Goal: Information Seeking & Learning: Find specific fact

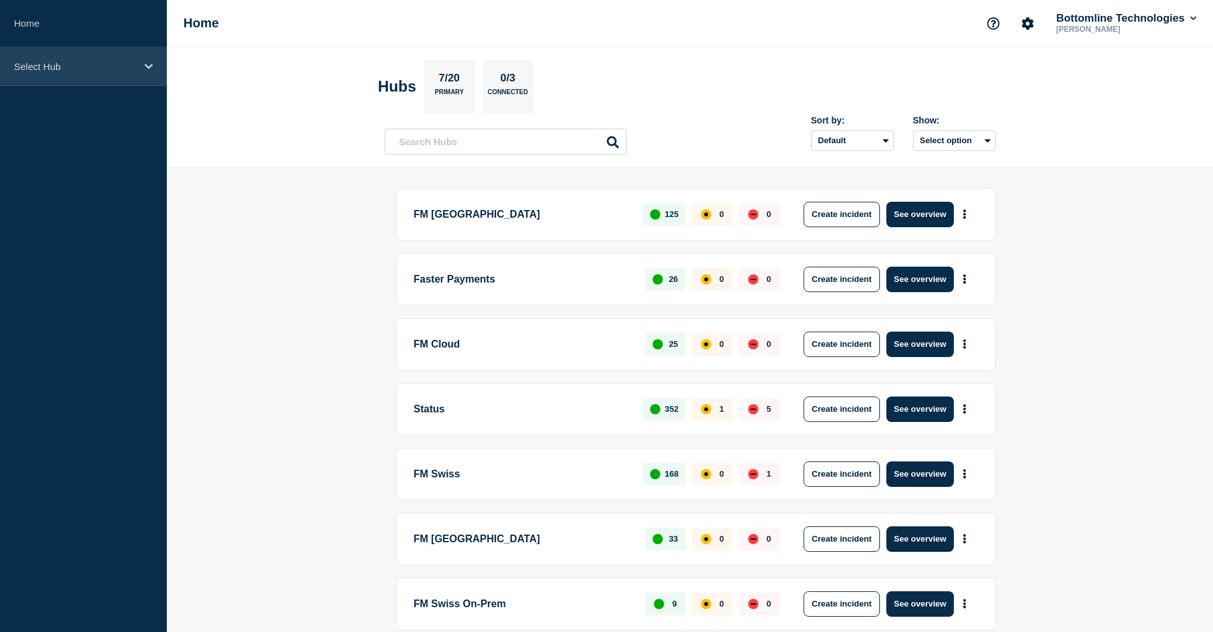
click at [78, 63] on p "Select Hub" at bounding box center [75, 66] width 122 height 11
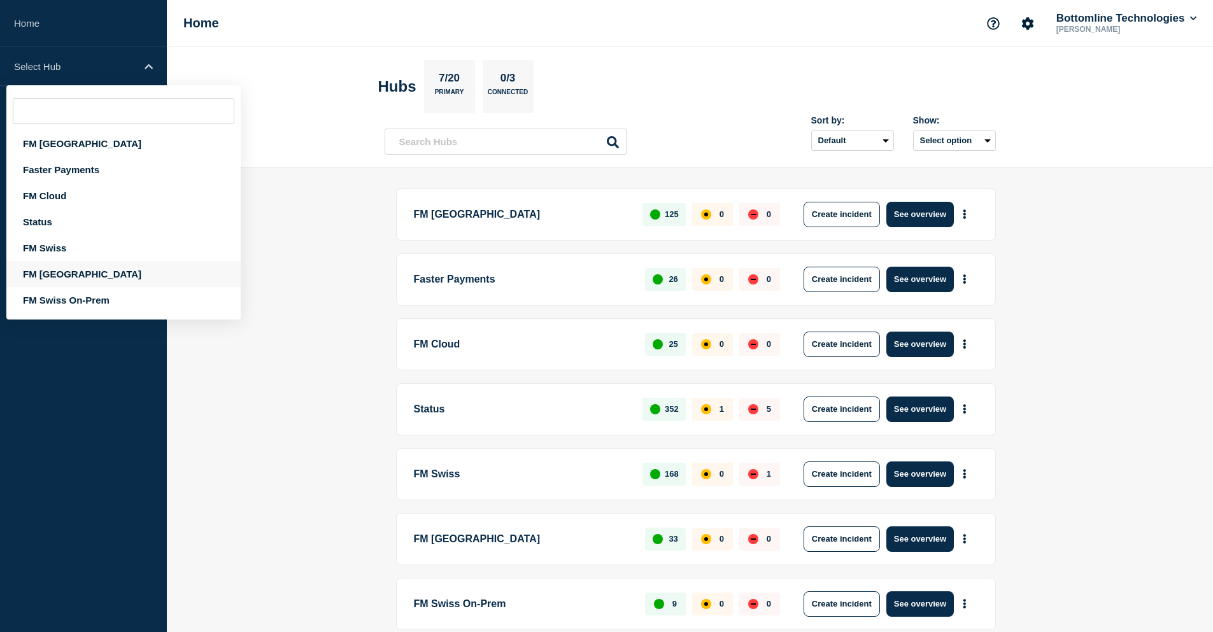
click at [64, 269] on div "FM [GEOGRAPHIC_DATA]" at bounding box center [123, 274] width 234 height 26
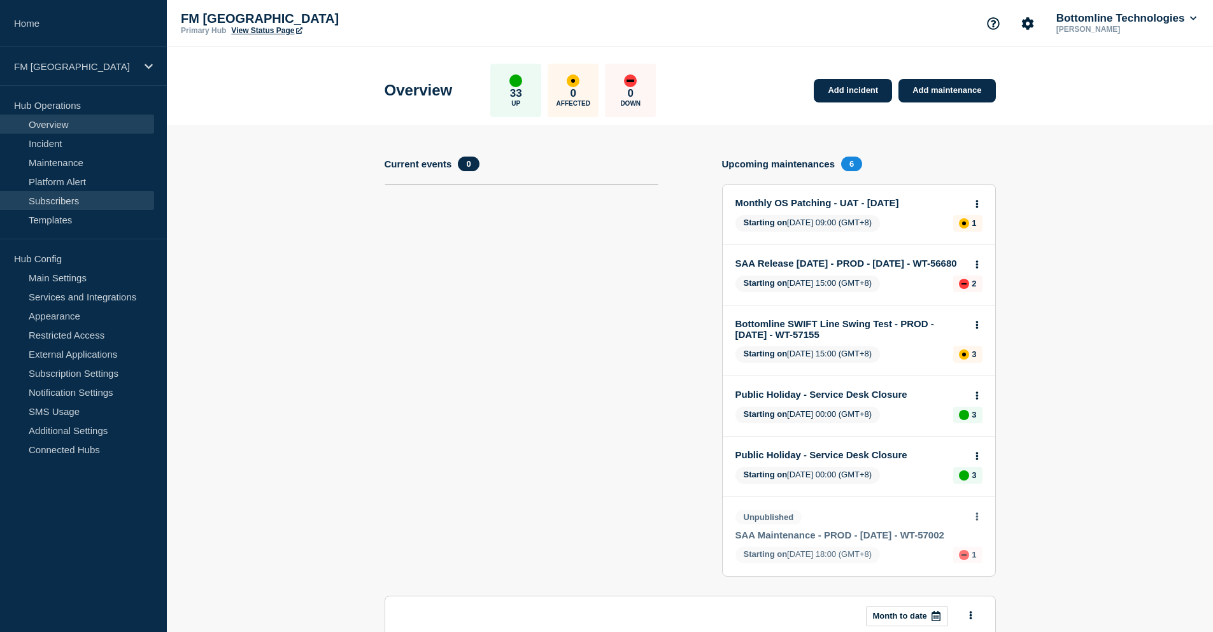
click at [67, 201] on link "Subscribers" at bounding box center [77, 200] width 154 height 19
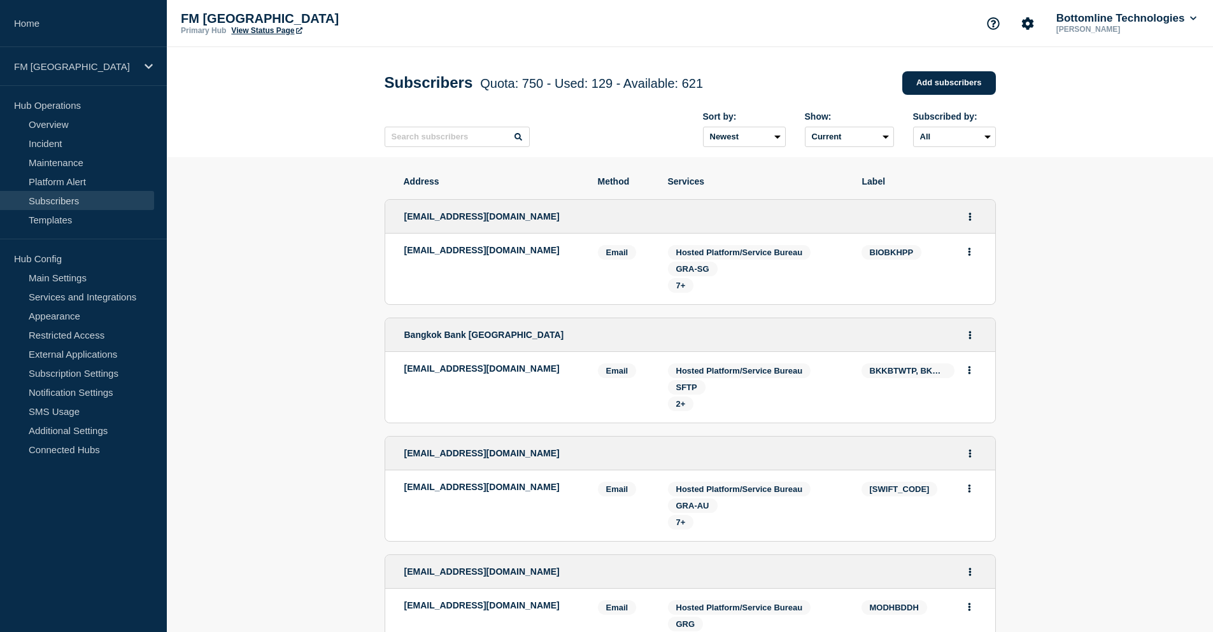
click at [406, 134] on input "text" at bounding box center [457, 137] width 145 height 20
paste input "Fiserv"
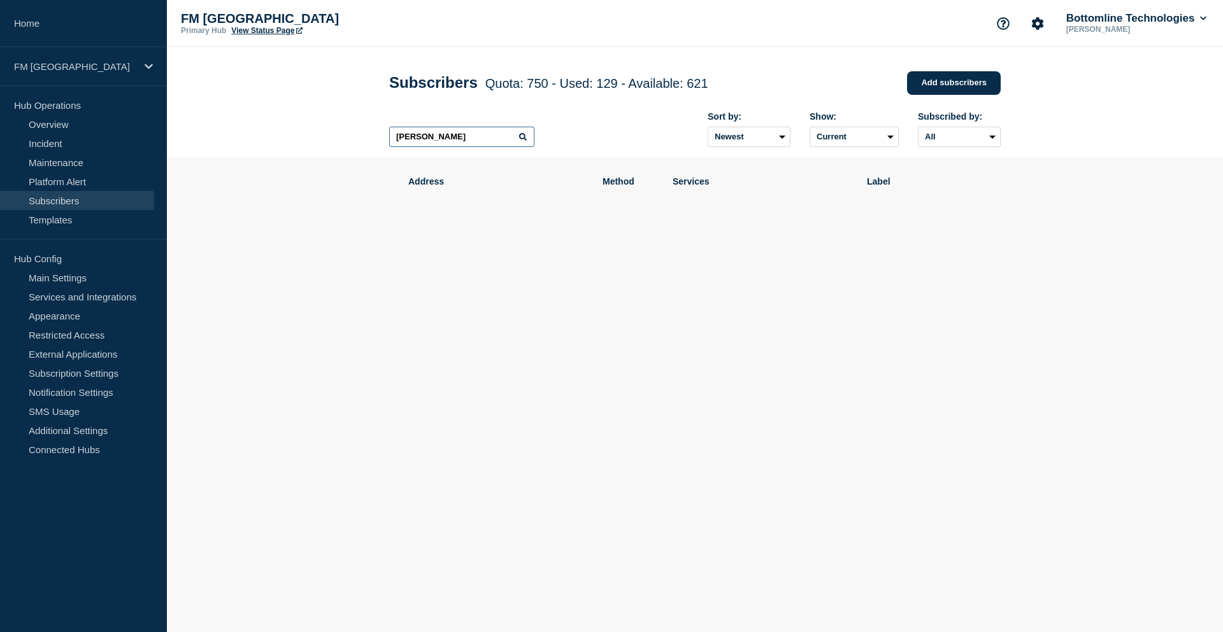
click at [444, 143] on input "[PERSON_NAME]" at bounding box center [461, 137] width 145 height 20
type input "F"
type input "fiserv"
drag, startPoint x: 434, startPoint y: 139, endPoint x: 359, endPoint y: 143, distance: 74.6
click at [359, 143] on header "Subscribers Quota: 750 - Used: 129 - Available: 621 Quota Used Available 750 12…" at bounding box center [695, 102] width 1056 height 110
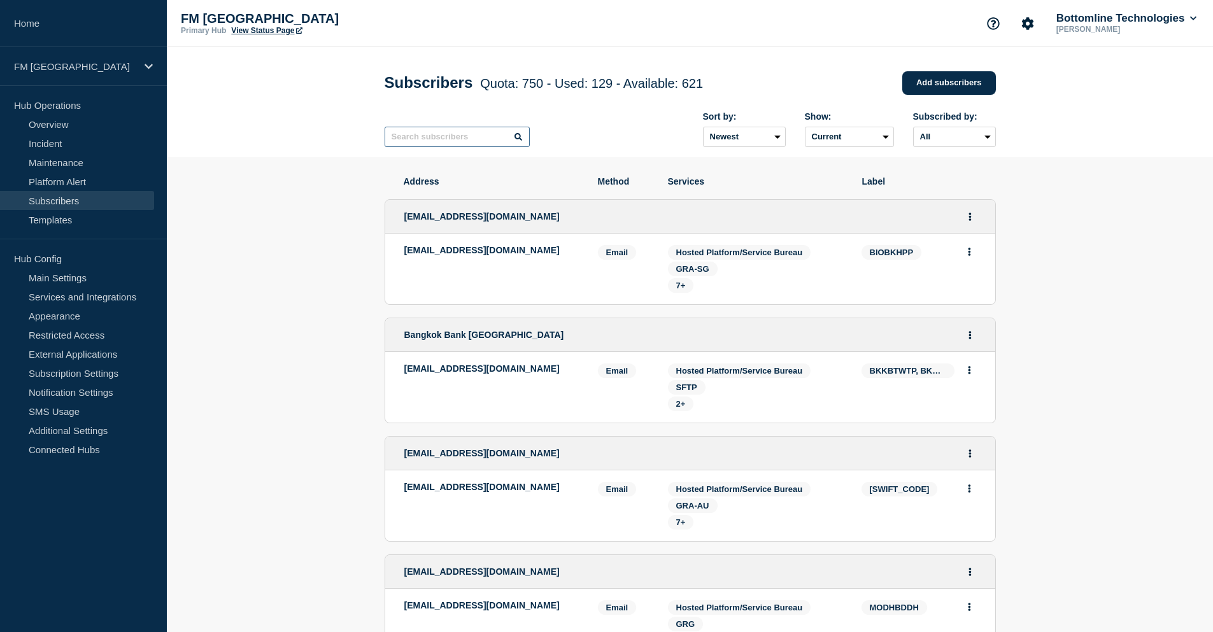
click at [426, 141] on input "text" at bounding box center [457, 137] width 145 height 20
type input "FDUK"
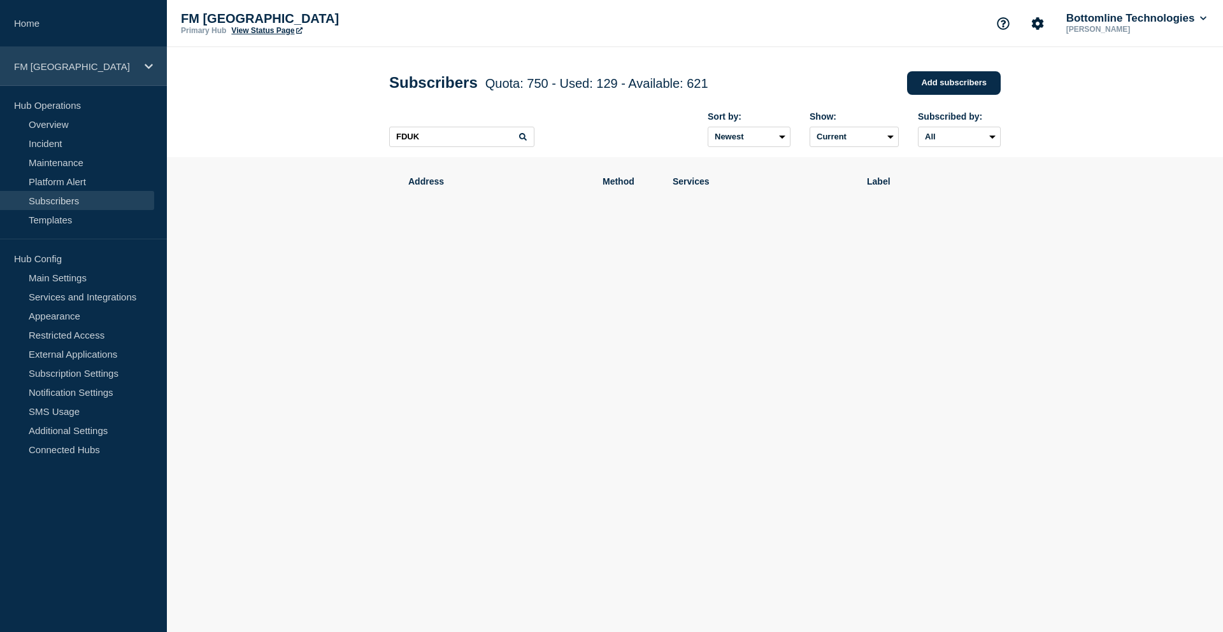
click at [95, 70] on p "FM [GEOGRAPHIC_DATA]" at bounding box center [75, 66] width 122 height 11
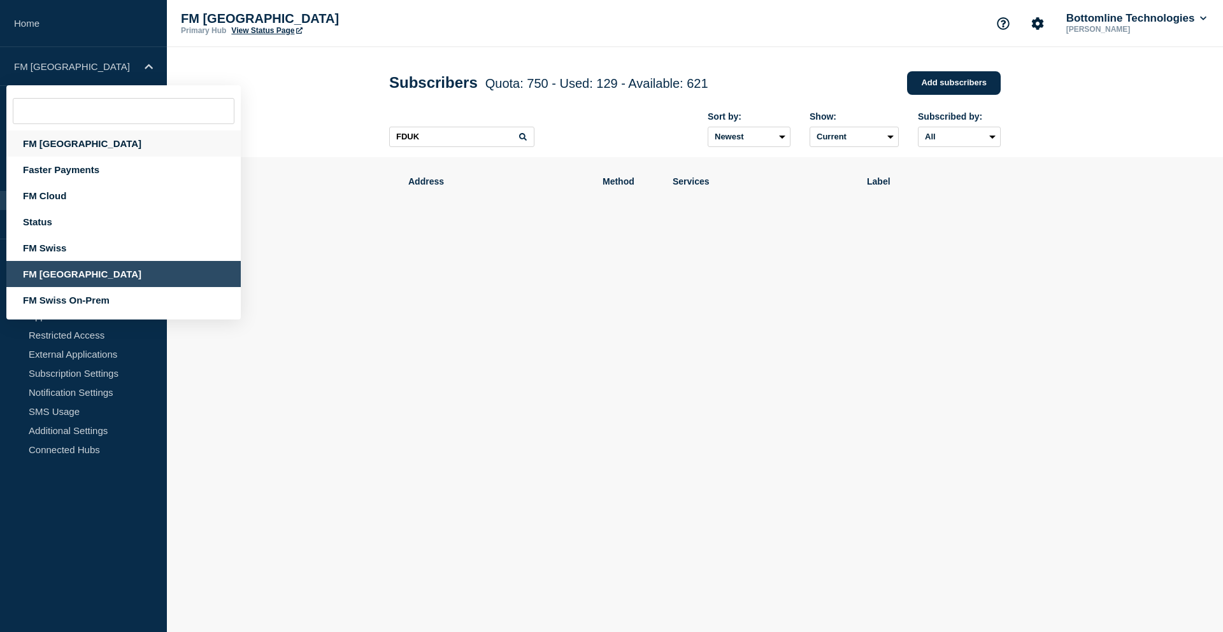
click at [55, 142] on div "FM [GEOGRAPHIC_DATA]" at bounding box center [123, 144] width 234 height 26
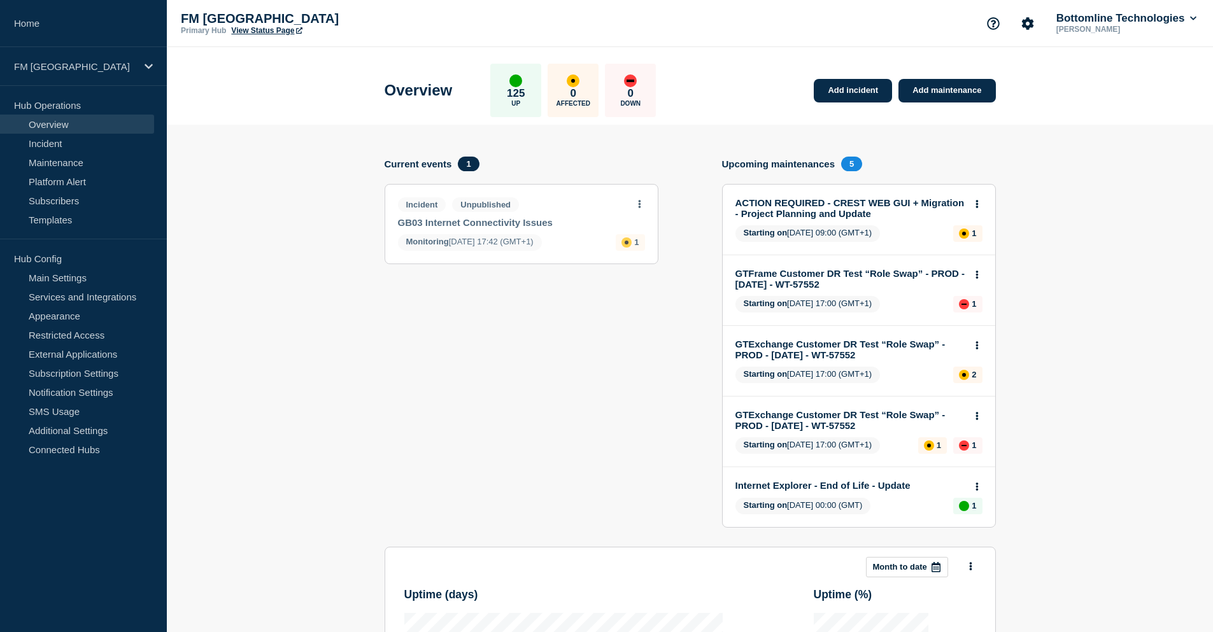
click at [225, 218] on section "Add incident Add maintenance Current events 1 Incident Unpublished GB03 Interne…" at bounding box center [690, 531] width 1046 height 812
click at [323, 146] on section "Add incident Add maintenance Current events 1 Incident Unpublished GB03 Interne…" at bounding box center [690, 531] width 1046 height 812
click at [279, 146] on section "Add incident Add maintenance Current events 1 Incident Unpublished GB03 Interne…" at bounding box center [690, 531] width 1046 height 812
drag, startPoint x: 361, startPoint y: 422, endPoint x: 371, endPoint y: 427, distance: 11.1
click at [360, 423] on section "Add incident Add maintenance Current events 1 Incident Unpublished GB03 Interne…" at bounding box center [690, 531] width 1046 height 812
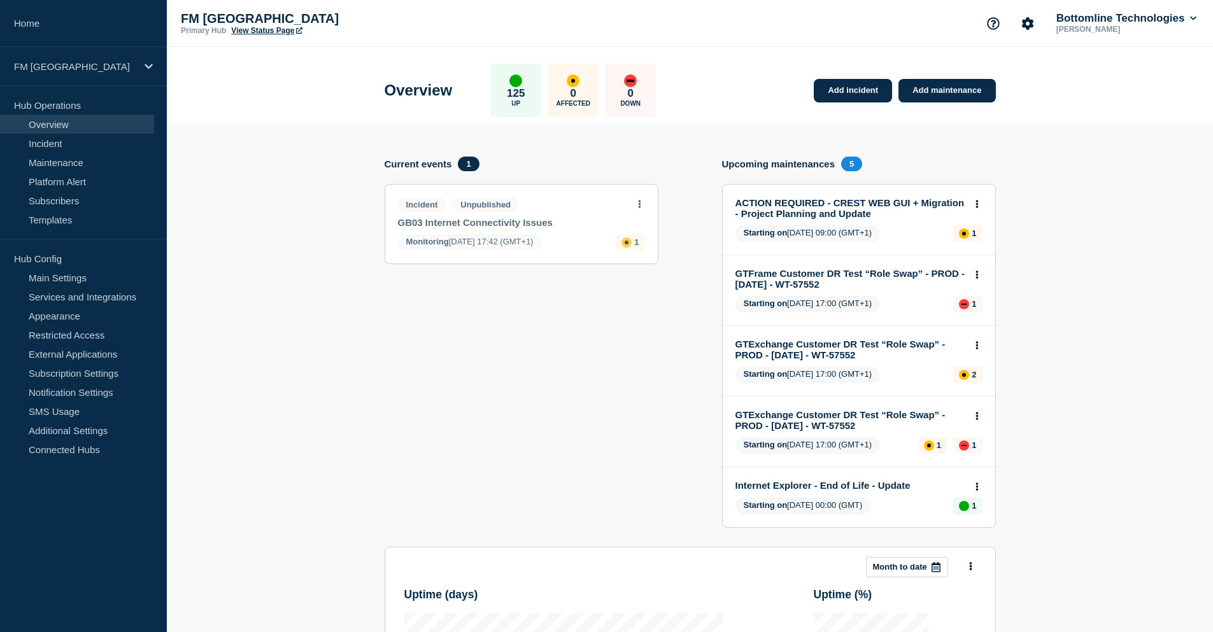
click at [447, 360] on section "Current events 1 Incident Unpublished GB03 Internet Connectivity Issues Monitor…" at bounding box center [522, 352] width 274 height 390
click at [93, 196] on link "Subscribers" at bounding box center [77, 200] width 154 height 19
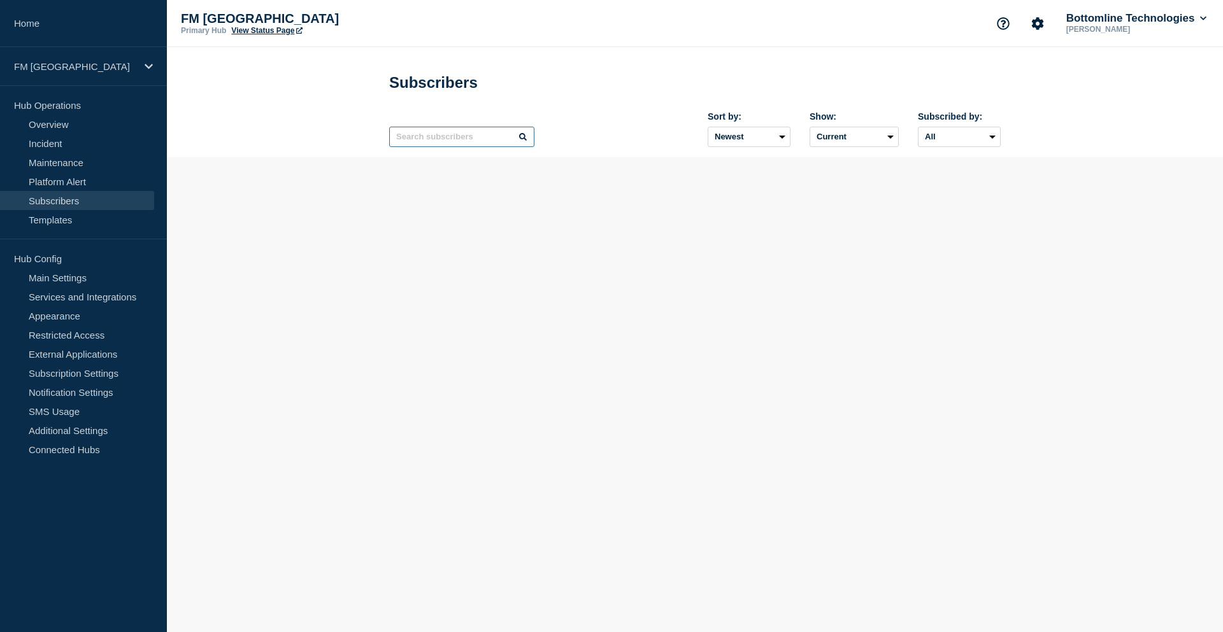
click at [437, 146] on input "text" at bounding box center [461, 137] width 145 height 20
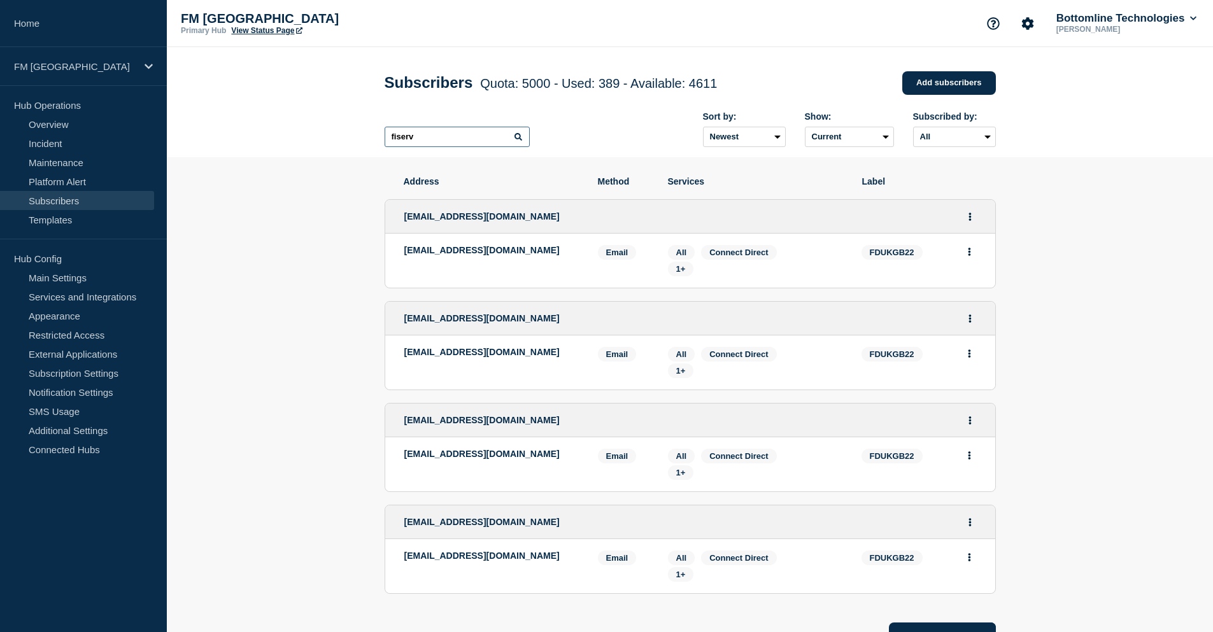
type input "fiserv"
click at [1091, 312] on section "Address Method Services Label [EMAIL_ADDRESS][DOMAIN_NAME] [EMAIL_ADDRESS][DOMA…" at bounding box center [690, 451] width 1046 height 588
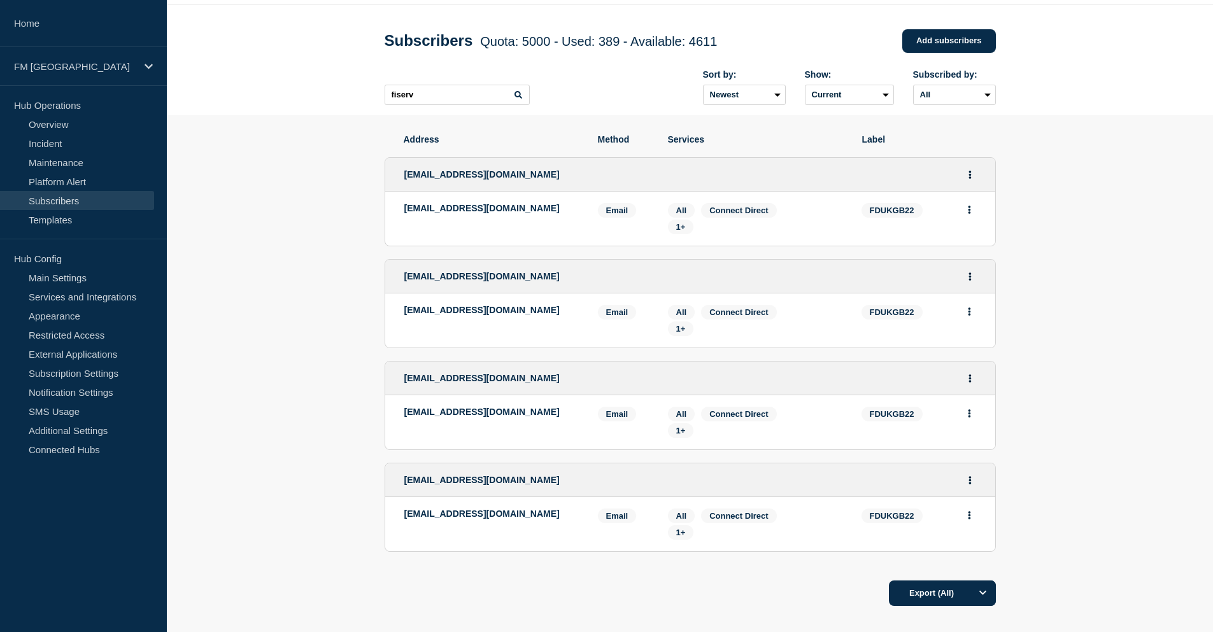
scroll to position [64, 0]
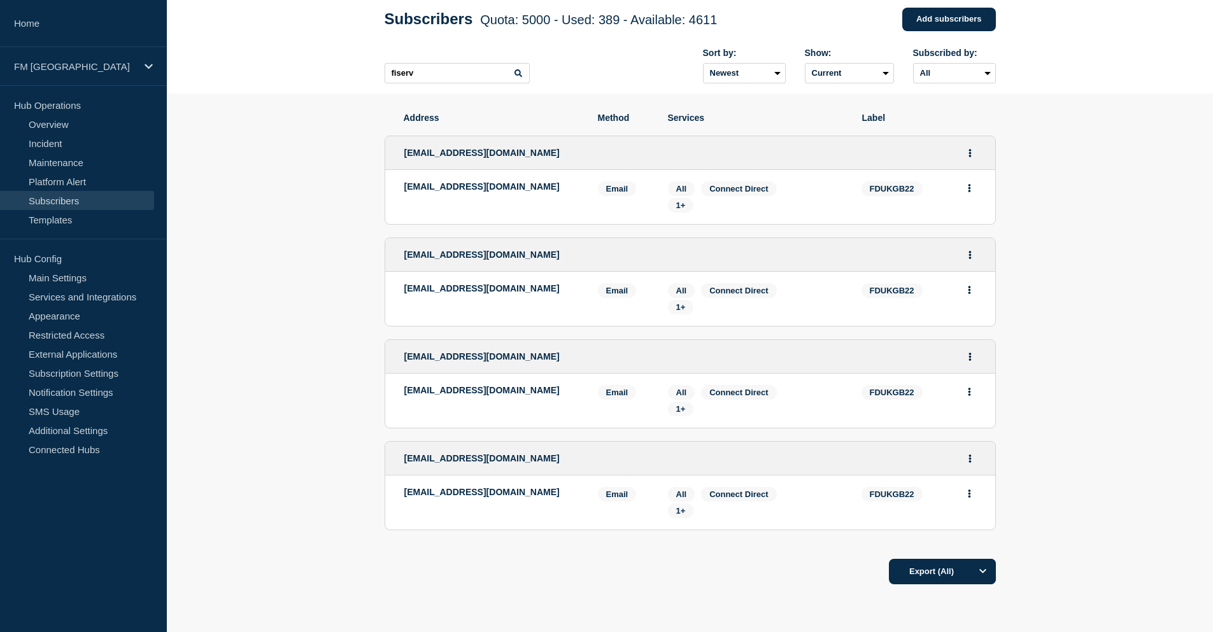
click at [695, 217] on li "[EMAIL_ADDRESS][DOMAIN_NAME] Email Email: [EMAIL_ADDRESS][DOMAIN_NAME] FDUKGB22…" at bounding box center [690, 197] width 610 height 54
click at [679, 206] on span "1+" at bounding box center [681, 206] width 10 height 10
click at [301, 162] on section "Address Method Services Label [EMAIL_ADDRESS][DOMAIN_NAME] [EMAIL_ADDRESS][DOMA…" at bounding box center [690, 388] width 1046 height 588
click at [241, 181] on section "Address Method Services Label [EMAIL_ADDRESS][DOMAIN_NAME] [EMAIL_ADDRESS][DOMA…" at bounding box center [690, 388] width 1046 height 588
click at [681, 208] on span "1+" at bounding box center [681, 206] width 10 height 10
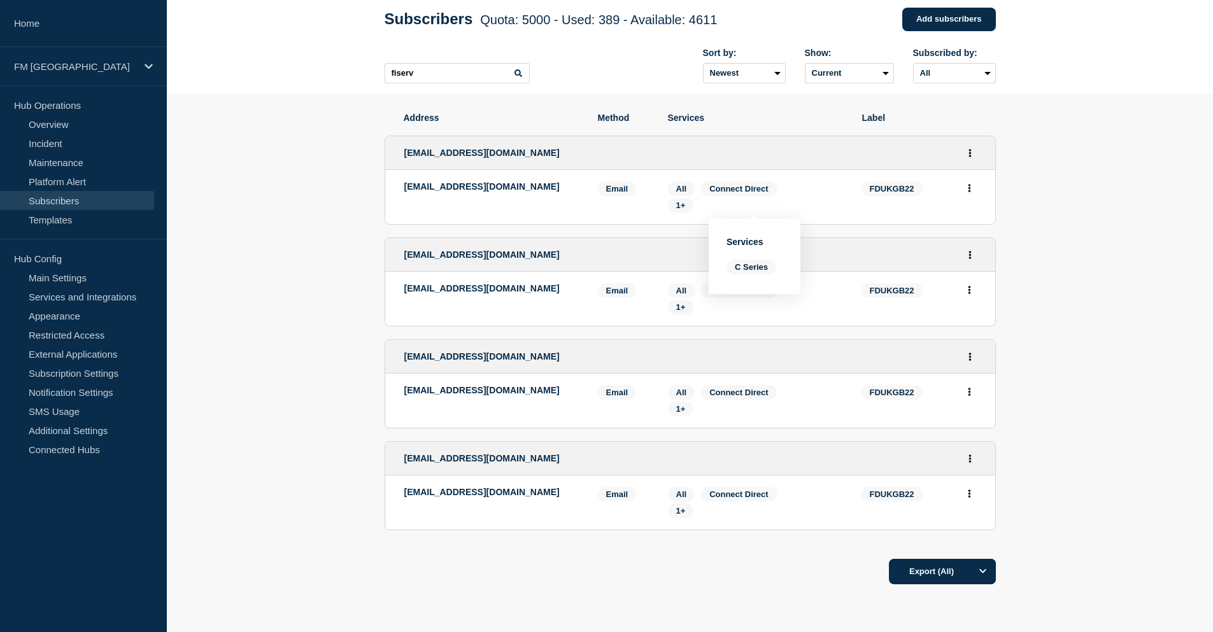
click at [590, 222] on li "[EMAIL_ADDRESS][DOMAIN_NAME] Email Email: [EMAIL_ADDRESS][DOMAIN_NAME] FDUKGB22…" at bounding box center [690, 197] width 610 height 54
click at [685, 312] on span "1+" at bounding box center [681, 307] width 10 height 10
click at [587, 309] on li "[EMAIL_ADDRESS][DOMAIN_NAME] Email Email: [EMAIL_ADDRESS][DOMAIN_NAME] FDUKGB22…" at bounding box center [690, 299] width 610 height 54
click at [686, 409] on span "1+" at bounding box center [681, 409] width 26 height 15
click at [560, 428] on li "[EMAIL_ADDRESS][DOMAIN_NAME] Email Email: [EMAIL_ADDRESS][DOMAIN_NAME] FDUKGB22…" at bounding box center [690, 401] width 610 height 54
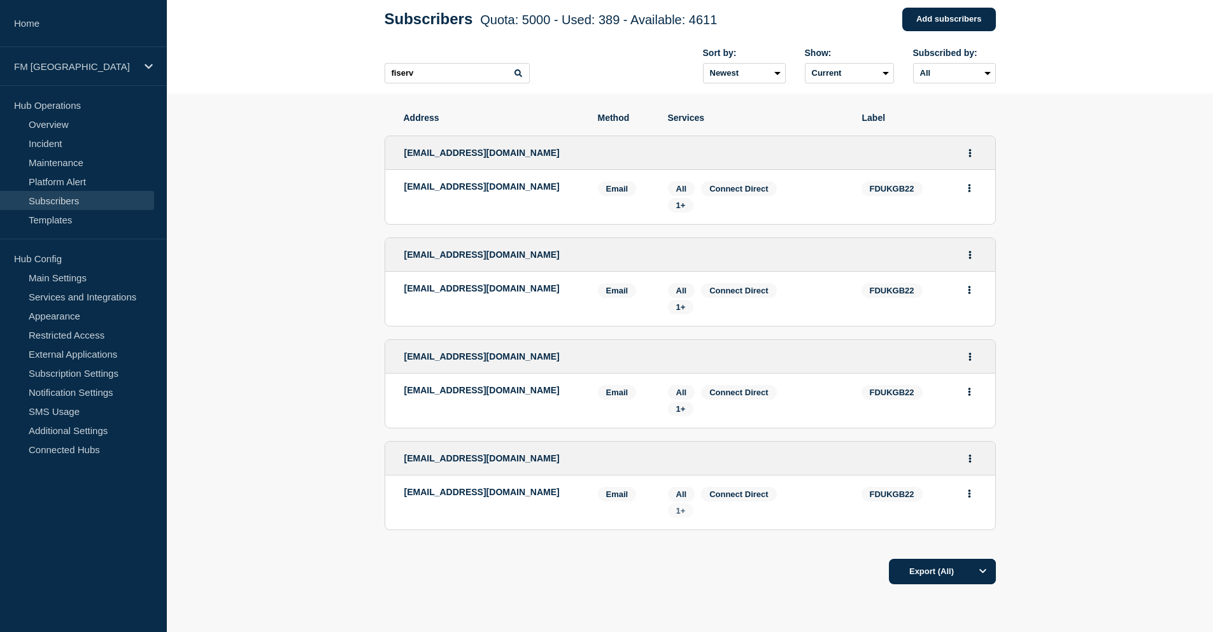
click at [674, 518] on span "1+" at bounding box center [681, 511] width 26 height 15
click at [276, 334] on section "Address Method Services Label [EMAIL_ADDRESS][DOMAIN_NAME] [EMAIL_ADDRESS][DOMA…" at bounding box center [690, 388] width 1046 height 588
click at [277, 334] on section "Address Method Services Label [EMAIL_ADDRESS][DOMAIN_NAME] [EMAIL_ADDRESS][DOMA…" at bounding box center [690, 388] width 1046 height 588
drag, startPoint x: 284, startPoint y: 199, endPoint x: 290, endPoint y: 194, distance: 8.6
click at [284, 199] on section "Address Method Services Label [EMAIL_ADDRESS][DOMAIN_NAME] [EMAIL_ADDRESS][DOMA…" at bounding box center [690, 388] width 1046 height 588
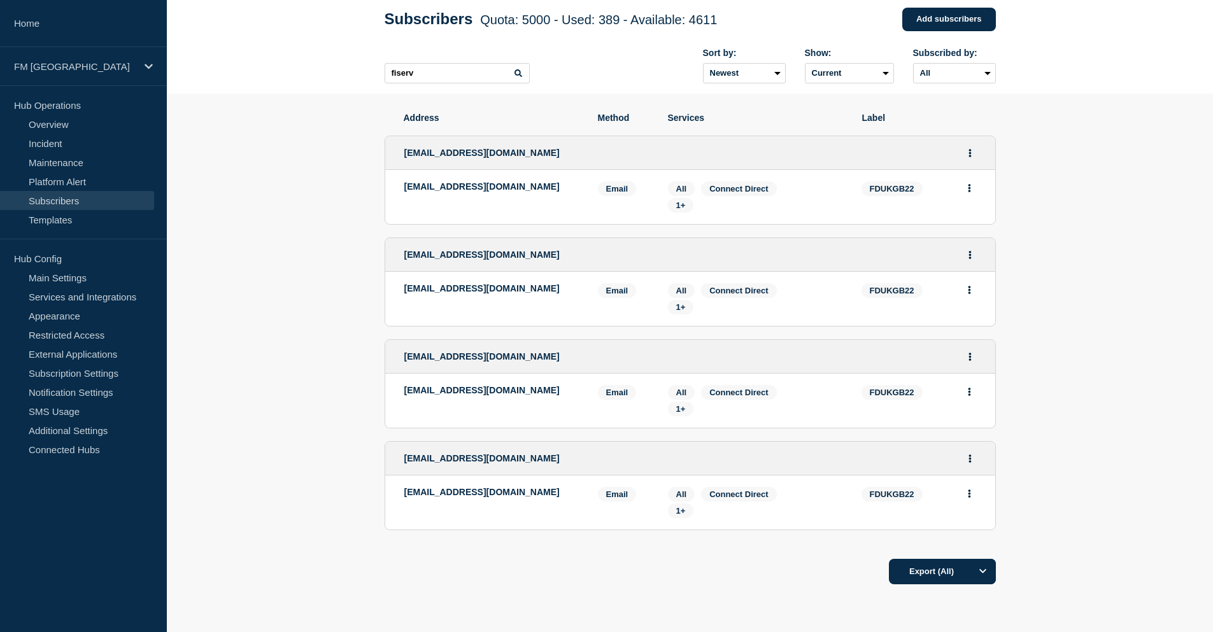
click at [287, 75] on header "Subscribers Quota: 5000 - Used: 389 - Available: 4611 Quota Used Available 5000…" at bounding box center [690, 38] width 1046 height 110
click at [271, 400] on section "Address Method Services Label [EMAIL_ADDRESS][DOMAIN_NAME] [EMAIL_ADDRESS][DOMA…" at bounding box center [690, 388] width 1046 height 588
